Goal: Task Accomplishment & Management: Manage account settings

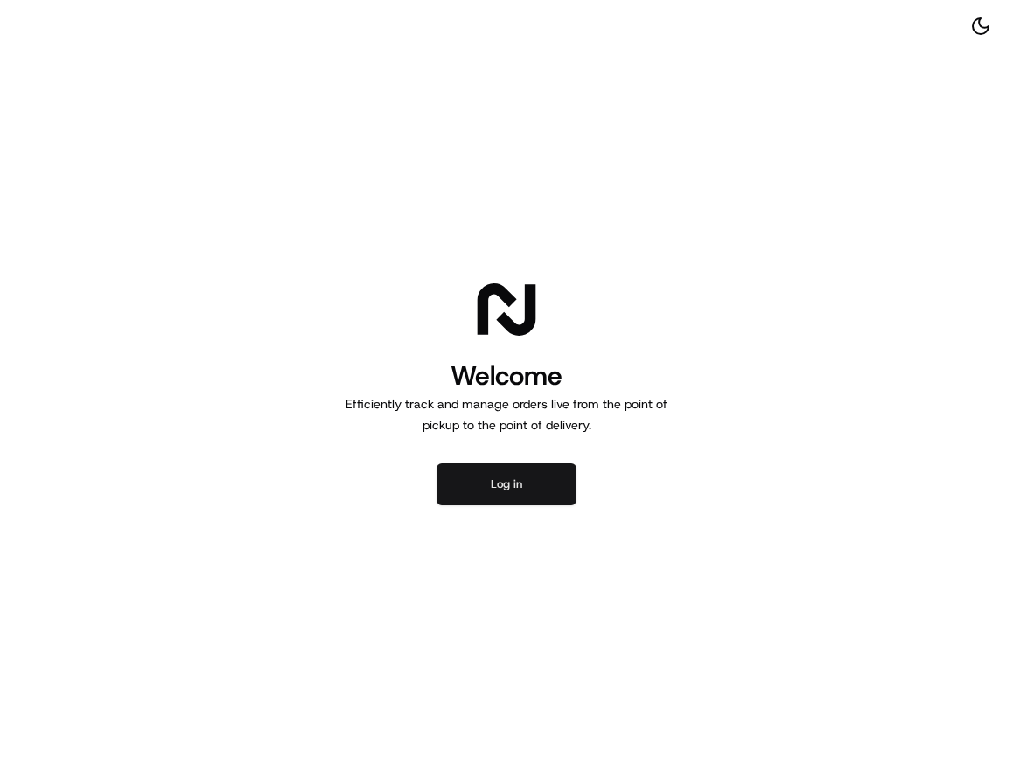
click at [485, 488] on button "Log in" at bounding box center [506, 484] width 140 height 42
